Goal: Check status

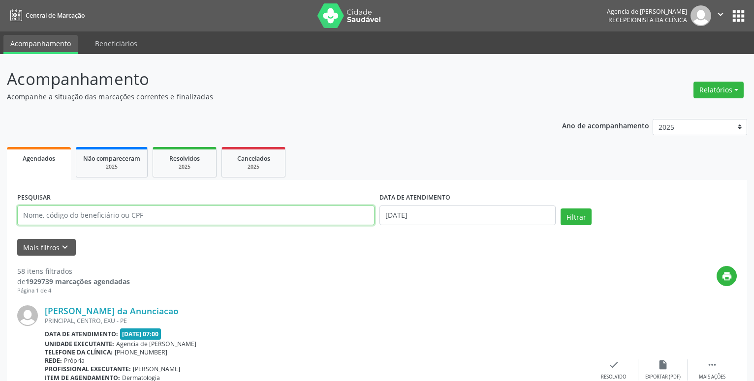
click at [49, 210] on input "text" at bounding box center [195, 216] width 357 height 20
click at [31, 215] on input "feancisco [PERSON_NAME]" at bounding box center [195, 216] width 357 height 20
click at [30, 217] on input "feancisco [PERSON_NAME]" at bounding box center [195, 216] width 357 height 20
type input "[PERSON_NAME]"
click at [452, 226] on div "DATA DE ATENDIMENTO [DATE]" at bounding box center [467, 211] width 181 height 42
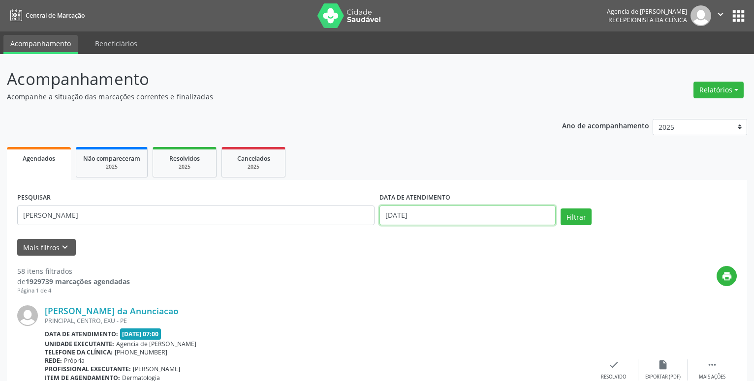
click at [451, 218] on input "[DATE]" at bounding box center [467, 216] width 176 height 20
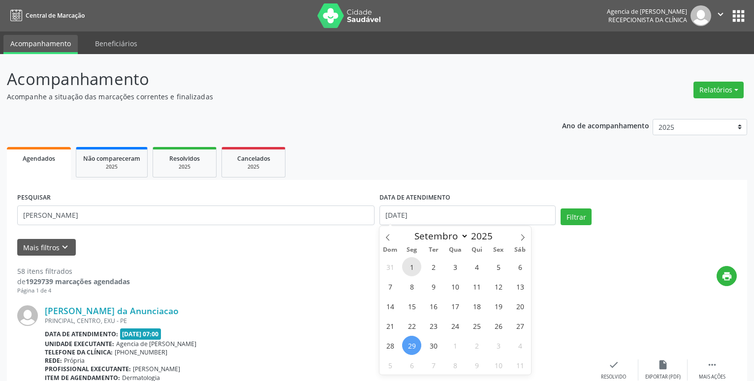
click at [416, 273] on span "1" at bounding box center [411, 266] width 19 height 19
type input "[DATE]"
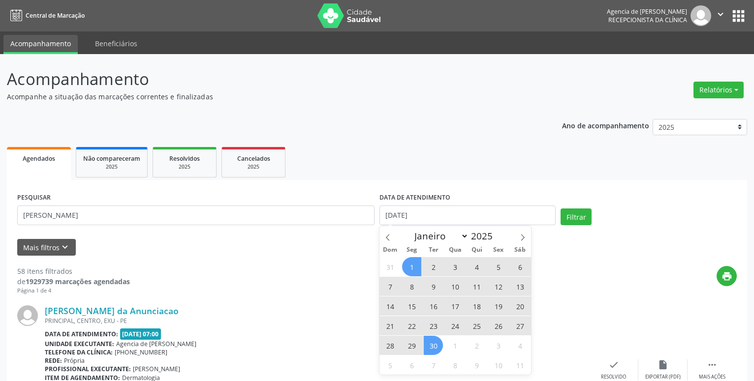
click at [433, 353] on span "30" at bounding box center [433, 345] width 19 height 19
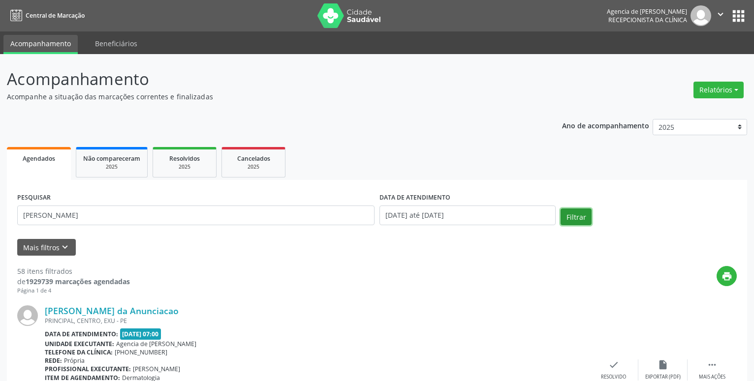
click at [571, 214] on button "Filtrar" at bounding box center [576, 217] width 31 height 17
